Goal: Navigation & Orientation: Find specific page/section

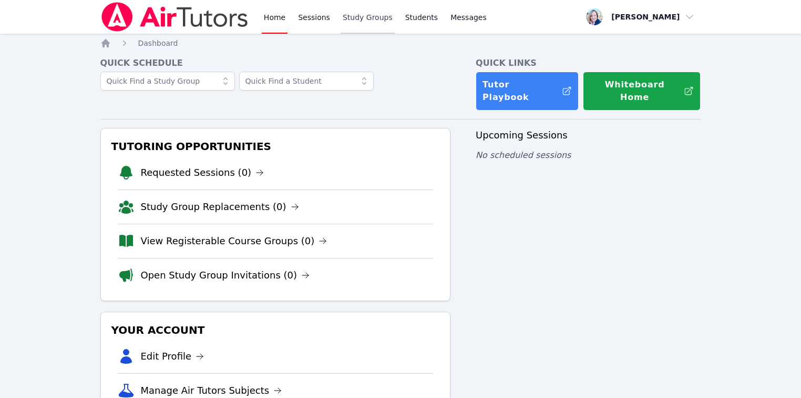
click at [360, 10] on link "Study Groups" at bounding box center [368, 17] width 54 height 34
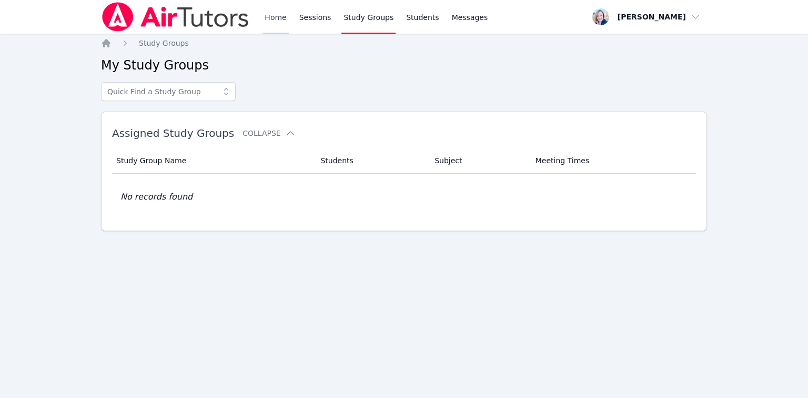
drag, startPoint x: 263, startPoint y: 22, endPoint x: 270, endPoint y: 21, distance: 7.0
click at [263, 22] on link "Home" at bounding box center [275, 17] width 26 height 34
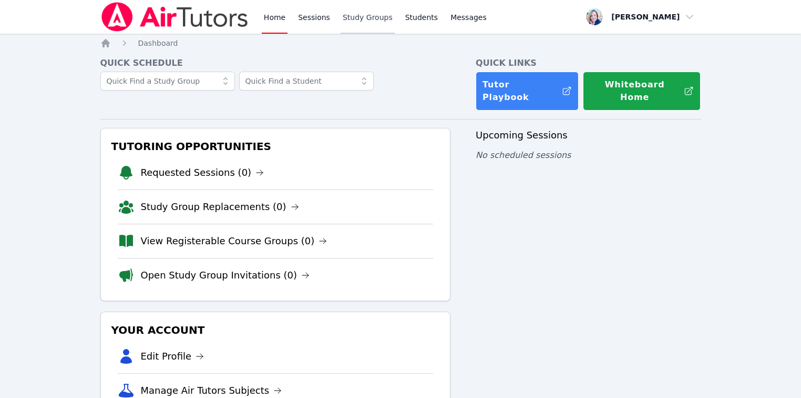
click at [370, 16] on link "Study Groups" at bounding box center [368, 17] width 54 height 34
